Goal: Task Accomplishment & Management: Manage account settings

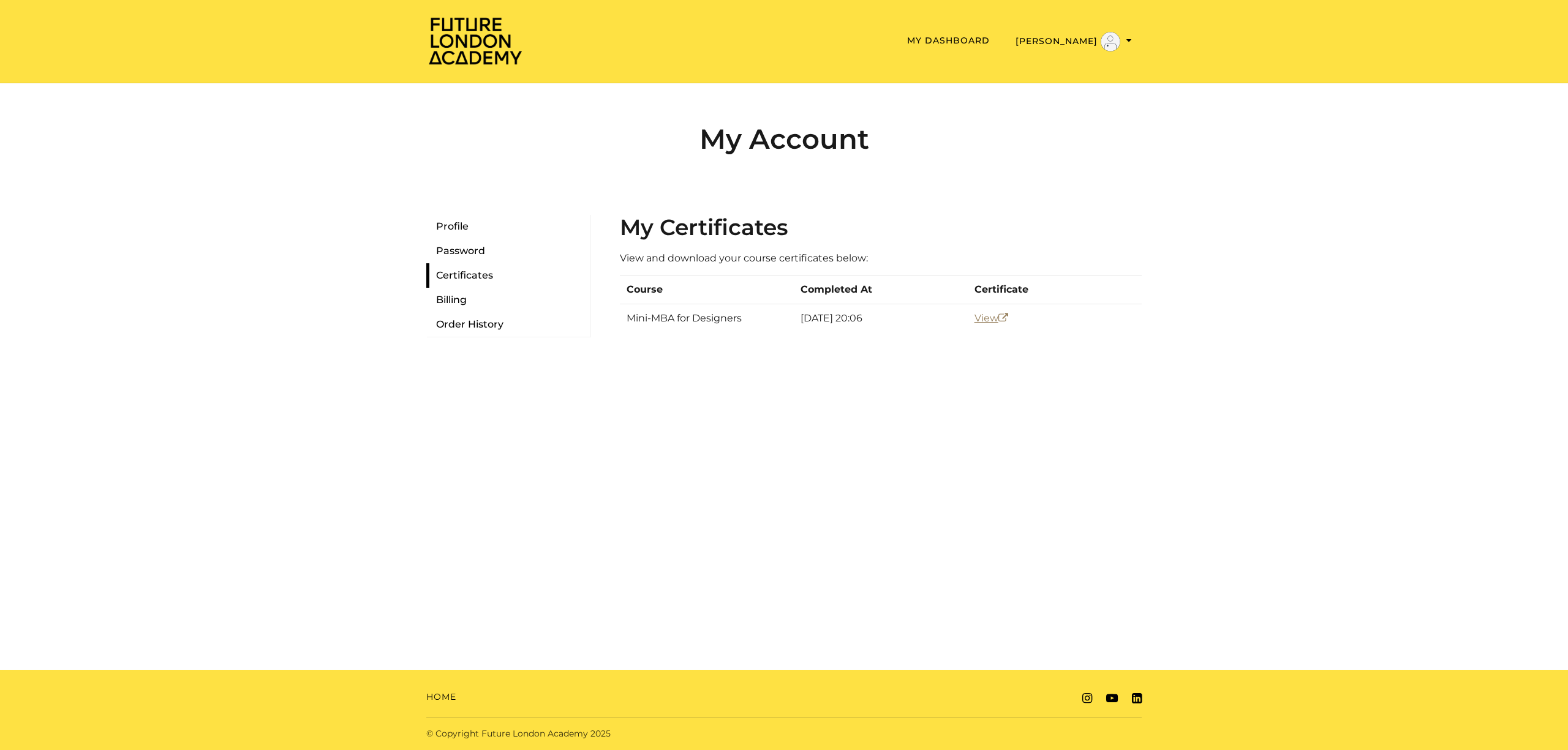
click at [982, 319] on link "View" at bounding box center [992, 318] width 34 height 12
